Goal: Task Accomplishment & Management: Manage account settings

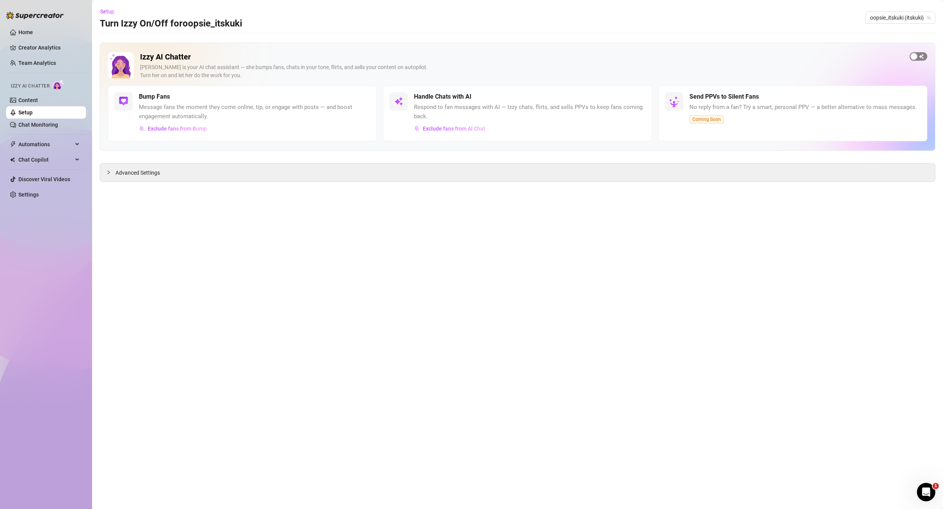
click at [917, 55] on div "button" at bounding box center [914, 56] width 7 height 7
drag, startPoint x: 359, startPoint y: 96, endPoint x: 354, endPoint y: 110, distance: 14.5
click at [359, 96] on span "button" at bounding box center [361, 96] width 17 height 8
click at [169, 173] on div "Advanced Settings" at bounding box center [517, 172] width 835 height 18
click at [149, 169] on span "Advanced Settings" at bounding box center [138, 172] width 45 height 8
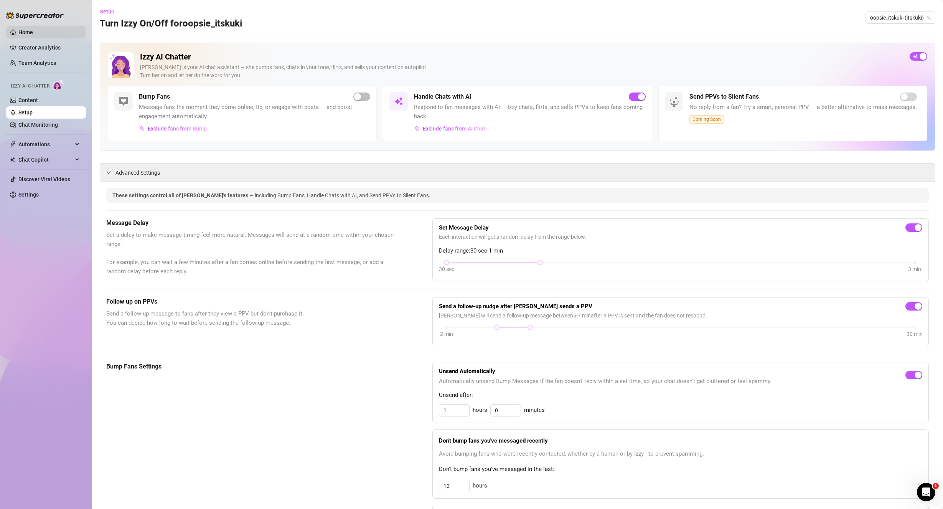
click at [33, 31] on link "Home" at bounding box center [25, 32] width 15 height 6
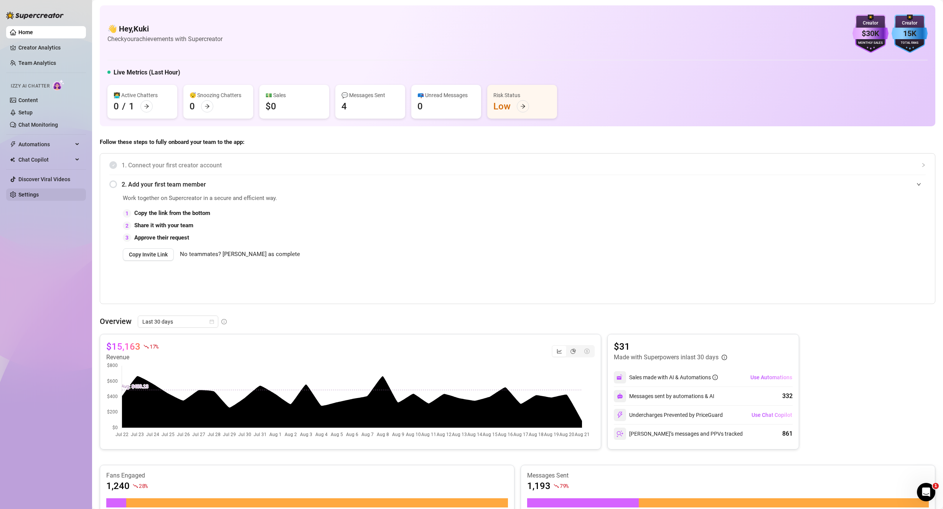
click at [36, 193] on link "Settings" at bounding box center [28, 194] width 20 height 6
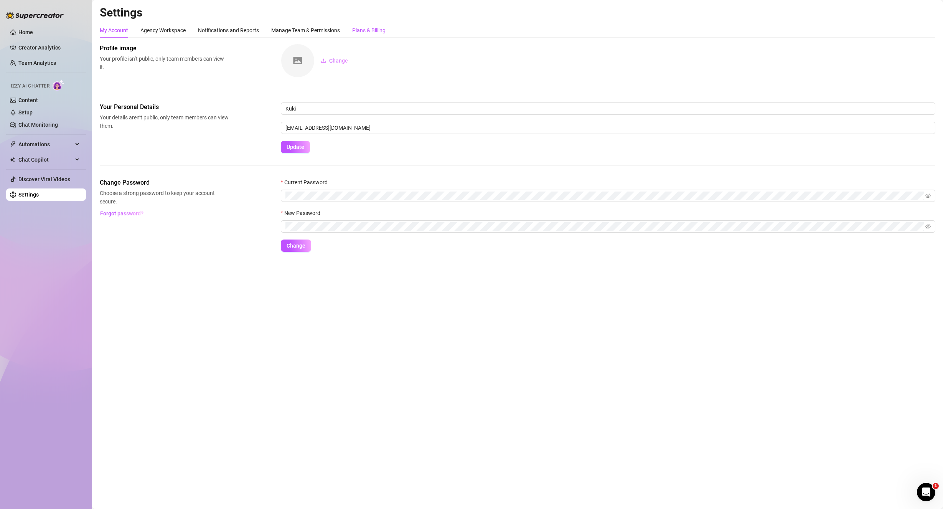
click at [381, 33] on div "Plans & Billing" at bounding box center [368, 30] width 33 height 8
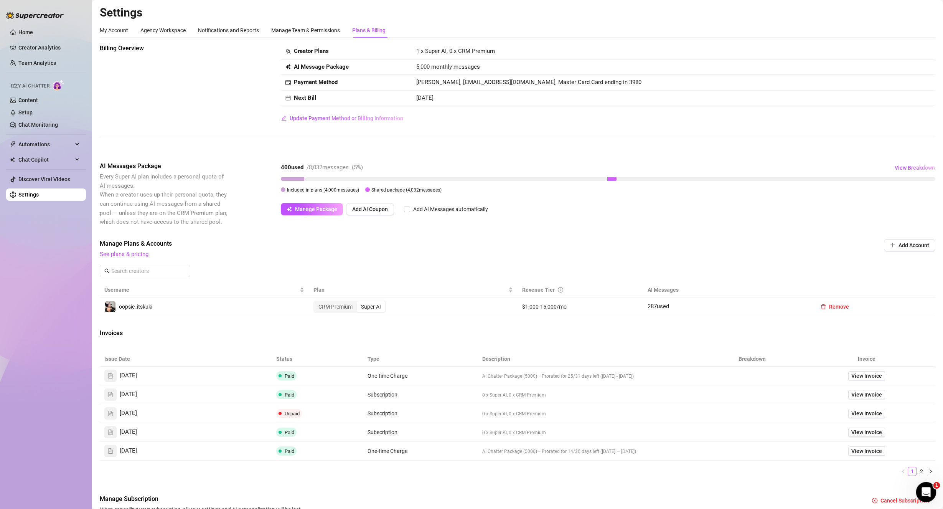
click at [933, 488] on div "Open Intercom Messenger" at bounding box center [924, 490] width 25 height 25
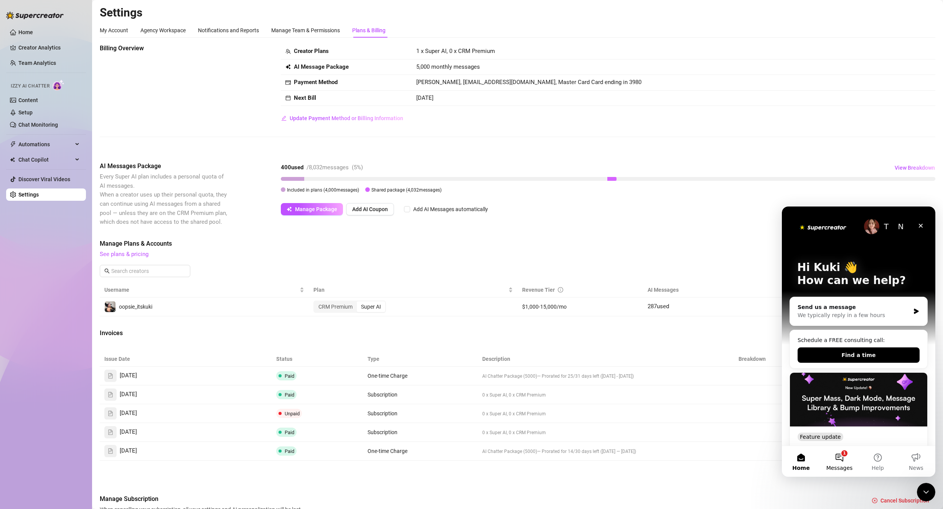
click at [842, 466] on span "Messages" at bounding box center [840, 467] width 26 height 5
click at [856, 457] on button "1 Messages" at bounding box center [839, 461] width 38 height 31
click at [846, 459] on button "1 Messages" at bounding box center [839, 461] width 38 height 31
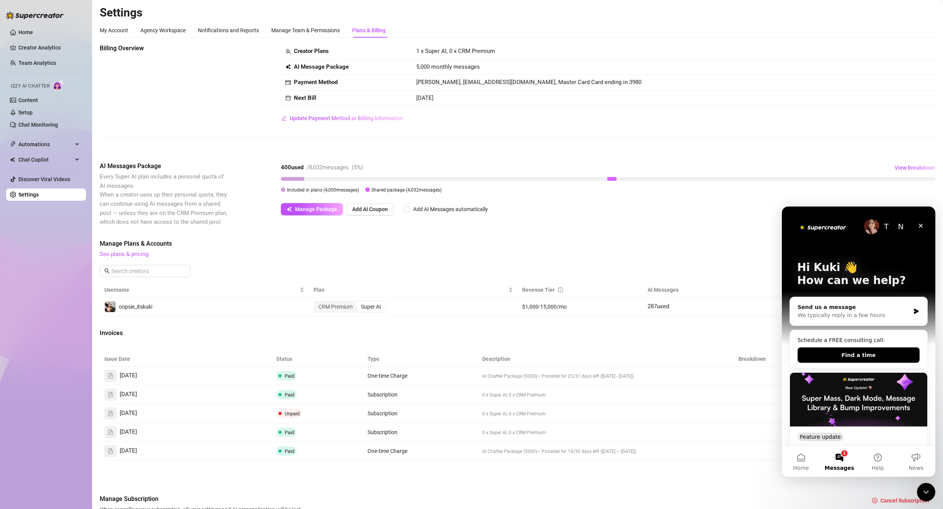
click at [838, 464] on button "1 Messages" at bounding box center [839, 461] width 38 height 31
click at [850, 313] on div "We typically reply in a few hours" at bounding box center [854, 315] width 112 height 8
click at [725, 231] on div "Billing Overview Creator Plans 1 x Super AI, 0 x CRM Premium AI Message Package…" at bounding box center [518, 283] width 836 height 478
click at [921, 225] on icon "Close" at bounding box center [921, 226] width 4 height 4
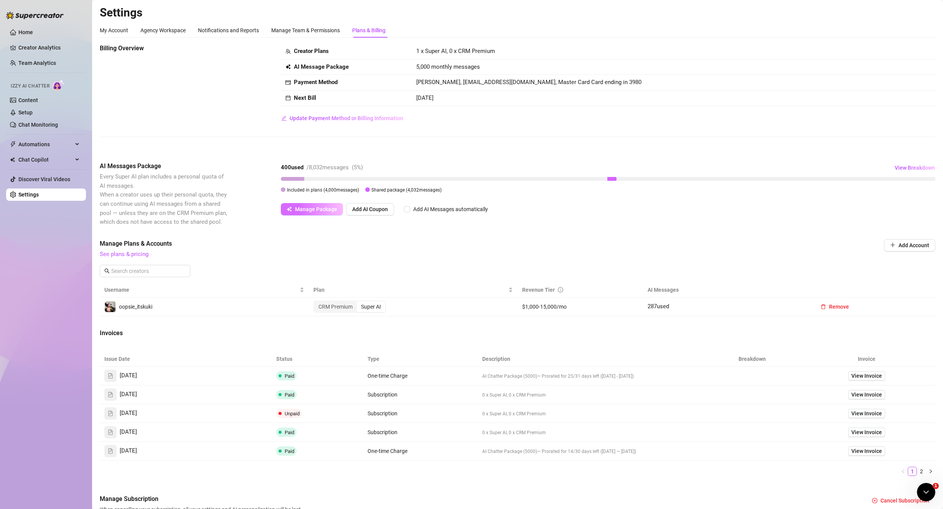
click at [313, 210] on span "Manage Package" at bounding box center [316, 209] width 42 height 6
click at [225, 127] on div "Put [PERSON_NAME] to work Trained on 500 million chats 85% cheaper than human c…" at bounding box center [471, 254] width 943 height 509
